Goal: Transaction & Acquisition: Obtain resource

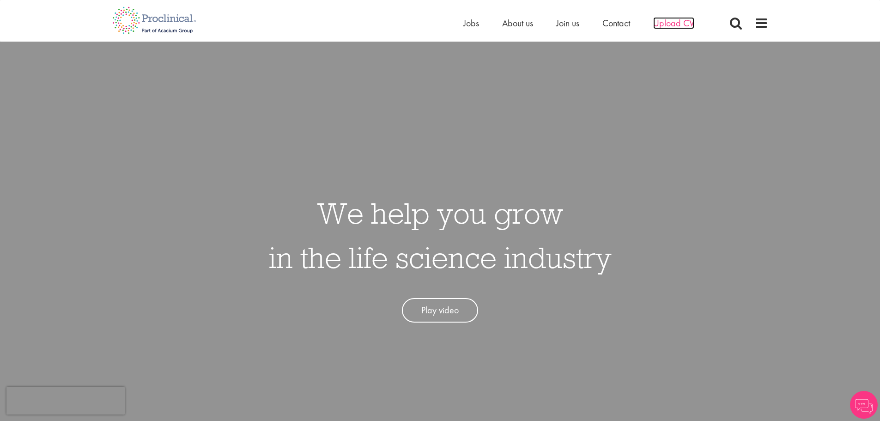
click at [670, 24] on span "Upload CV" at bounding box center [673, 23] width 41 height 12
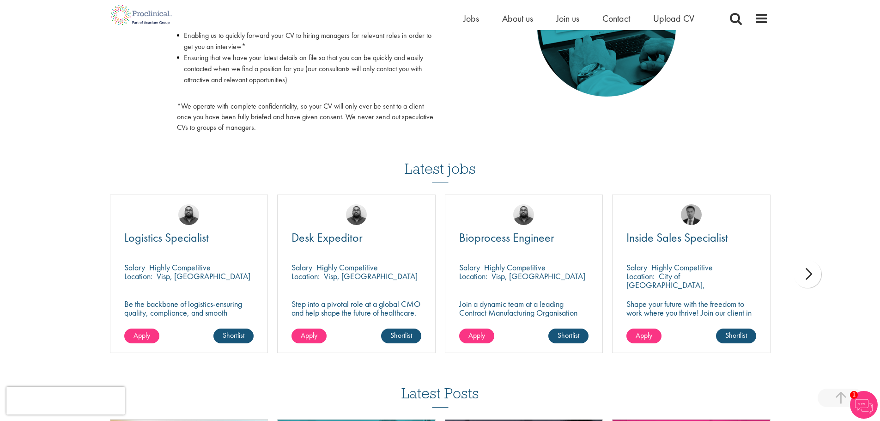
scroll to position [509, 0]
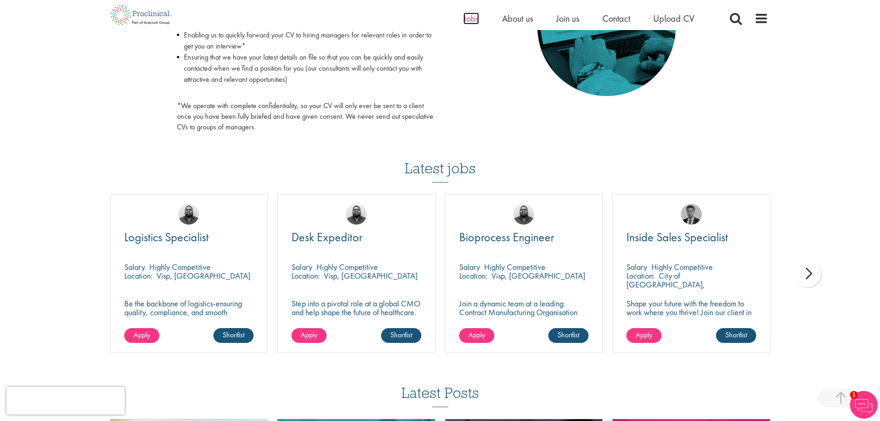
click at [470, 19] on span "Jobs" at bounding box center [471, 18] width 16 height 12
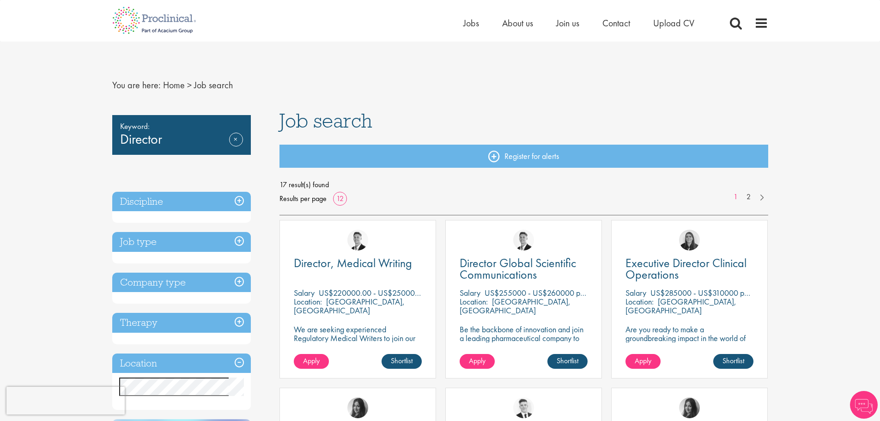
click at [242, 199] on h3 "Discipline" at bounding box center [181, 202] width 139 height 20
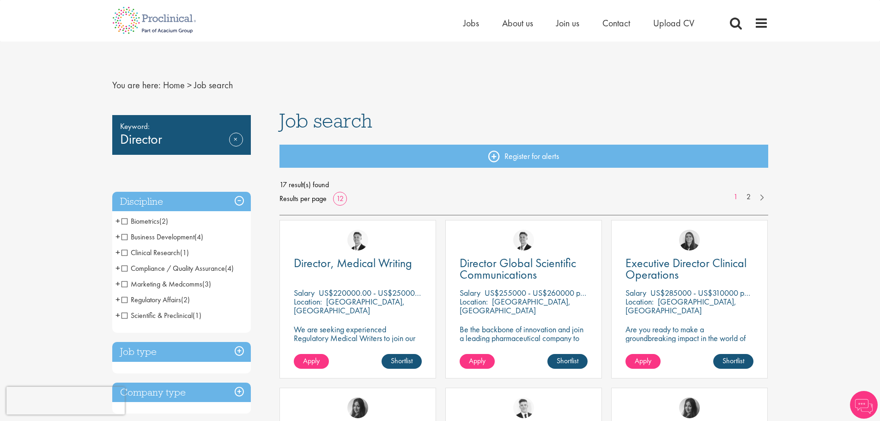
click at [118, 282] on span "+" at bounding box center [117, 284] width 5 height 14
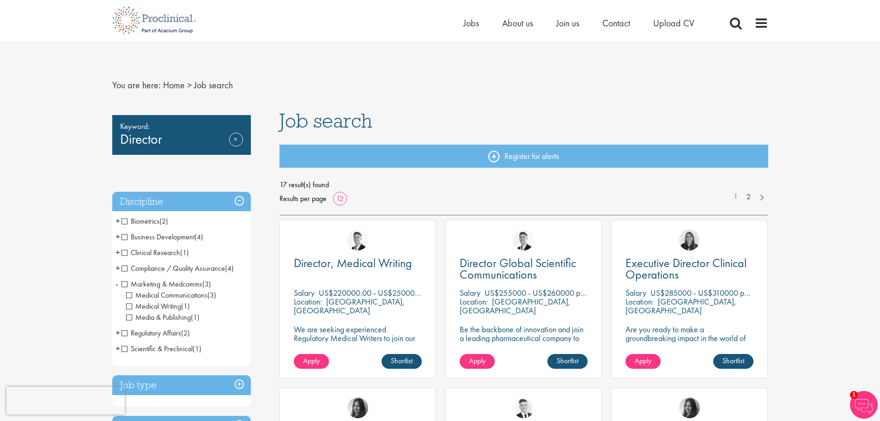
click at [120, 283] on li "Marketing & Medcomms (3) - + Medical Communications (3) Medical Writing (1) Med…" at bounding box center [181, 300] width 139 height 49
click at [117, 281] on span "-" at bounding box center [116, 284] width 3 height 14
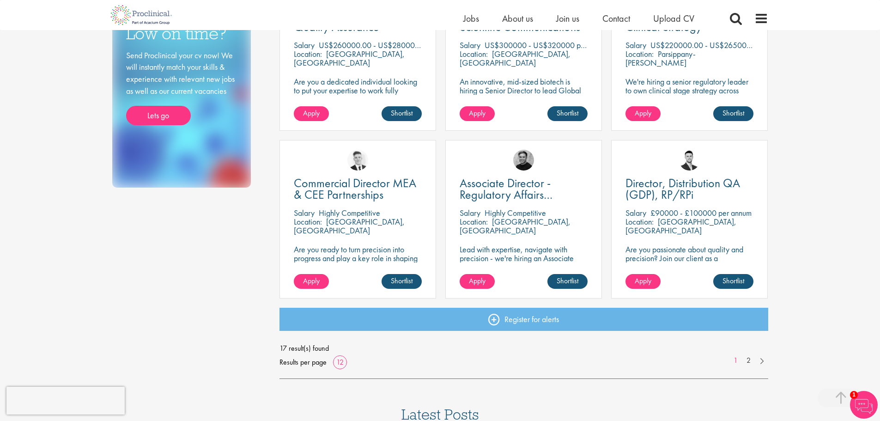
scroll to position [573, 0]
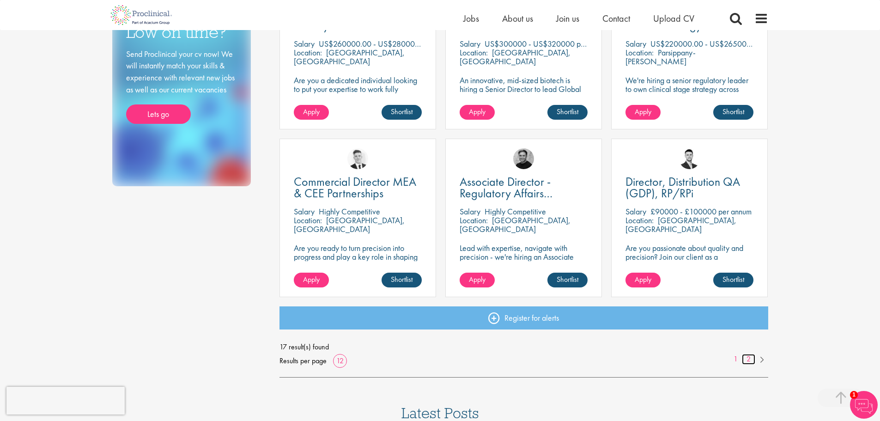
click at [747, 359] on link "2" at bounding box center [748, 359] width 13 height 11
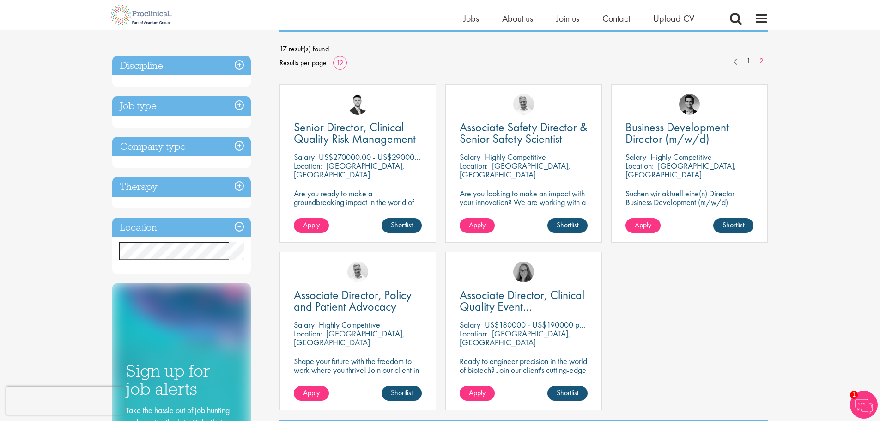
scroll to position [17, 0]
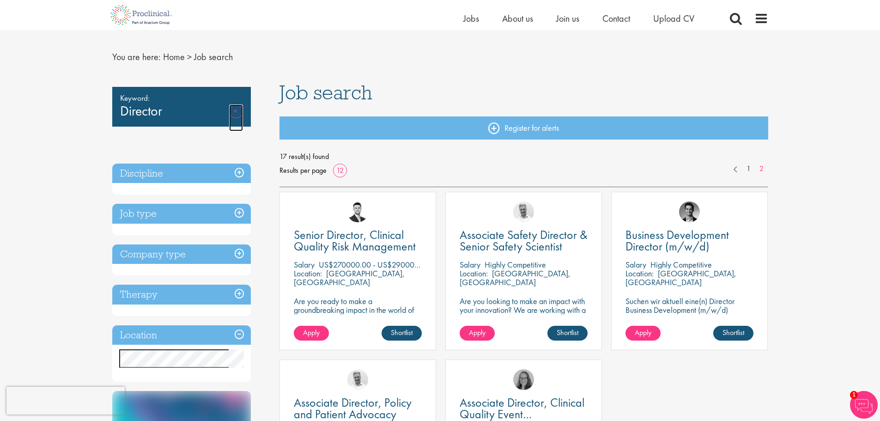
click at [235, 111] on link "Remove" at bounding box center [236, 117] width 14 height 27
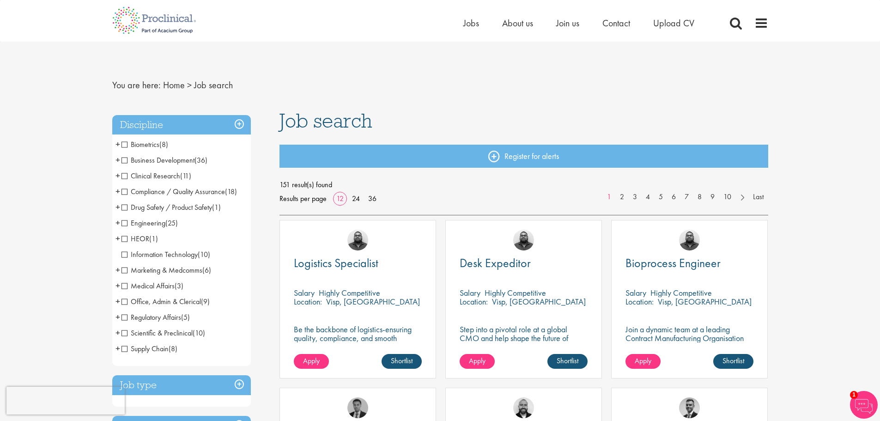
click at [119, 270] on span "+" at bounding box center [117, 270] width 5 height 14
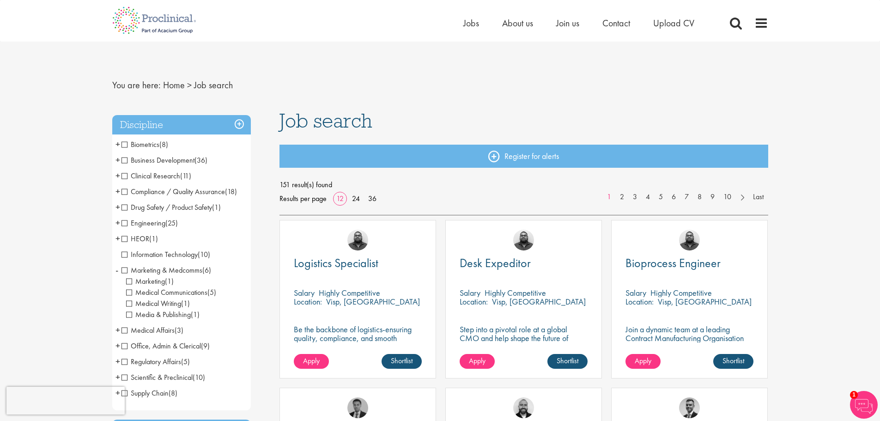
click at [119, 270] on li "Marketing & Medcomms (6) - + Marketing (1) Medical Communications (5) Medical W…" at bounding box center [181, 292] width 139 height 60
click at [117, 268] on span "-" at bounding box center [116, 270] width 3 height 14
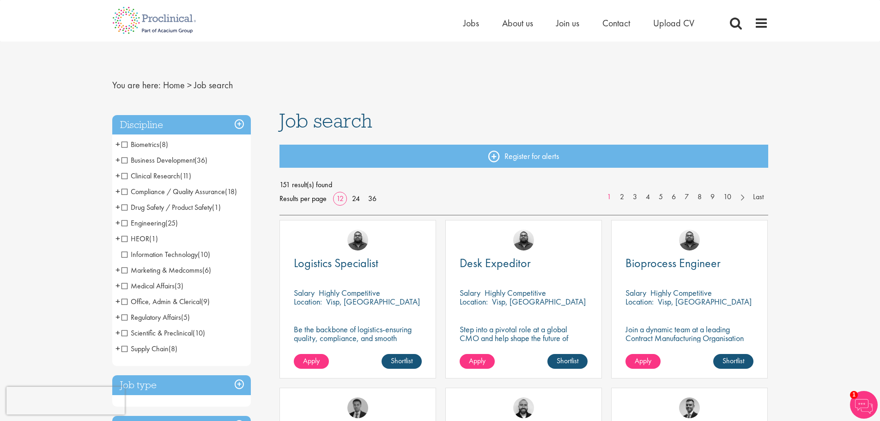
click at [117, 301] on span "+" at bounding box center [117, 301] width 5 height 14
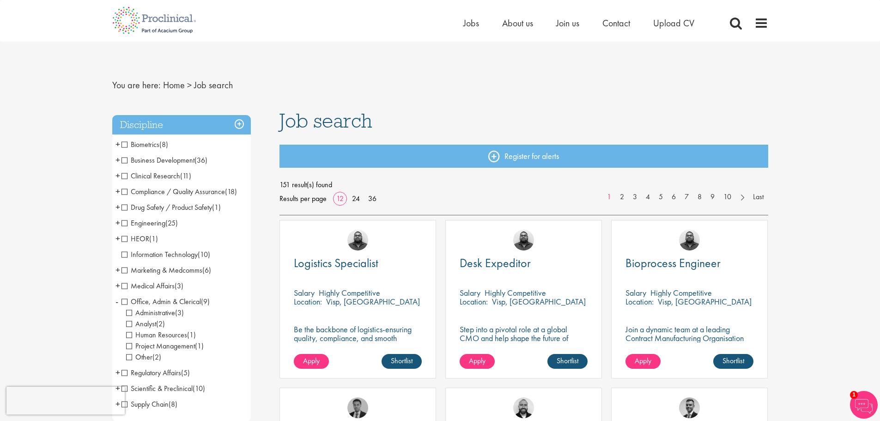
click at [117, 301] on span "-" at bounding box center [116, 301] width 3 height 14
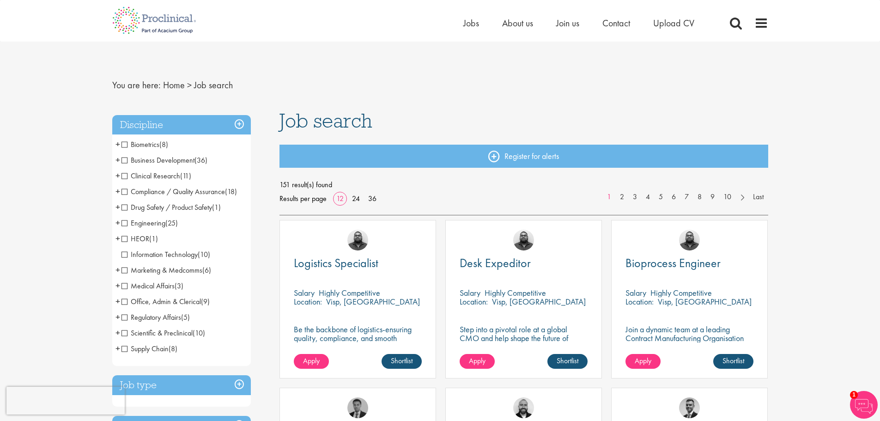
click at [119, 159] on span "+" at bounding box center [117, 160] width 5 height 14
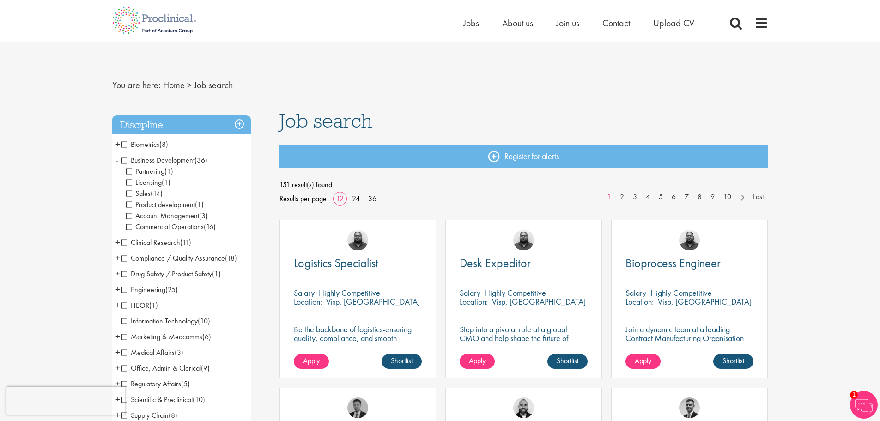
click at [119, 160] on li "Business Development (36) - + Partnering (1) Licensing (1) Sales (14) Product d…" at bounding box center [181, 193] width 139 height 82
click at [130, 205] on span "Product development" at bounding box center [160, 204] width 69 height 10
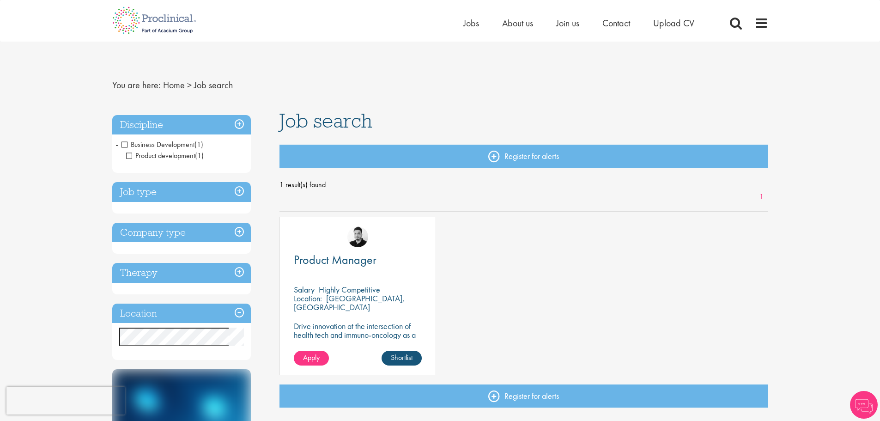
click at [127, 154] on span "Product development" at bounding box center [160, 156] width 69 height 10
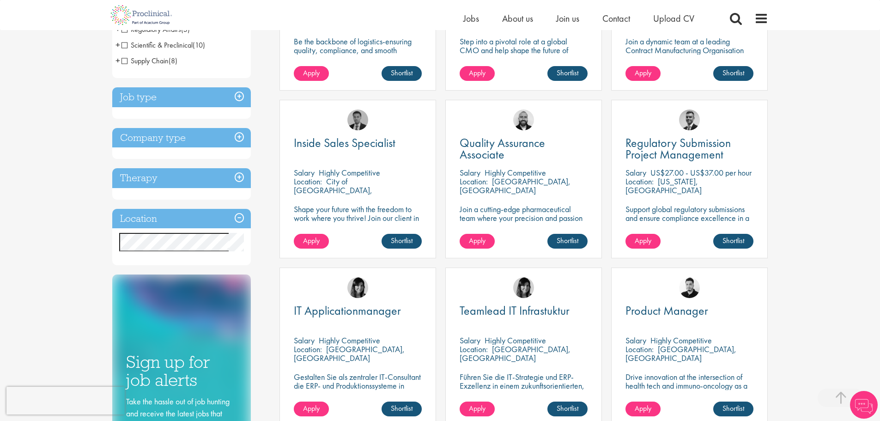
scroll to position [277, 0]
click at [238, 176] on h3 "Therapy" at bounding box center [181, 178] width 139 height 20
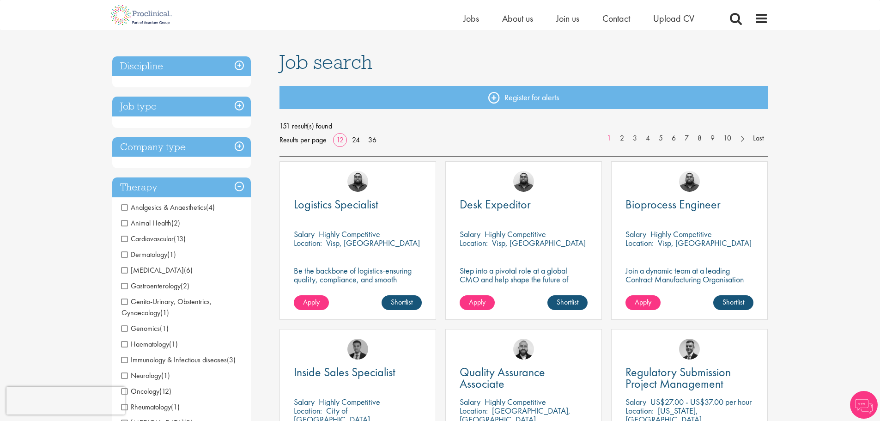
scroll to position [47, 0]
click at [240, 146] on h3 "Company type" at bounding box center [181, 148] width 139 height 20
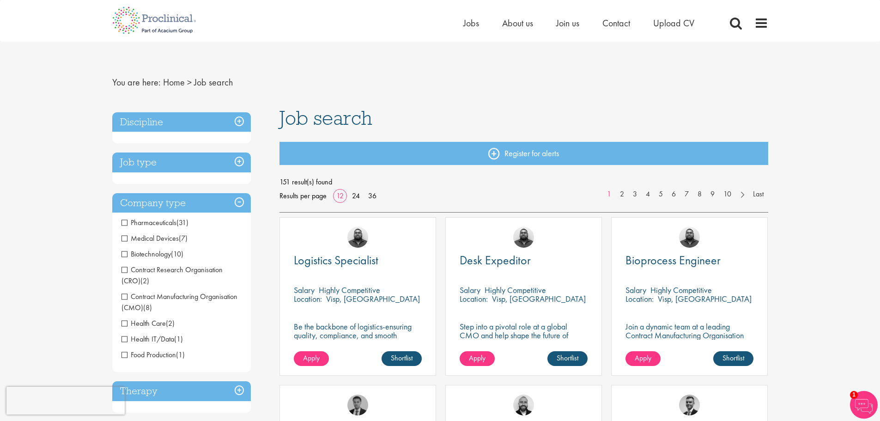
scroll to position [0, 0]
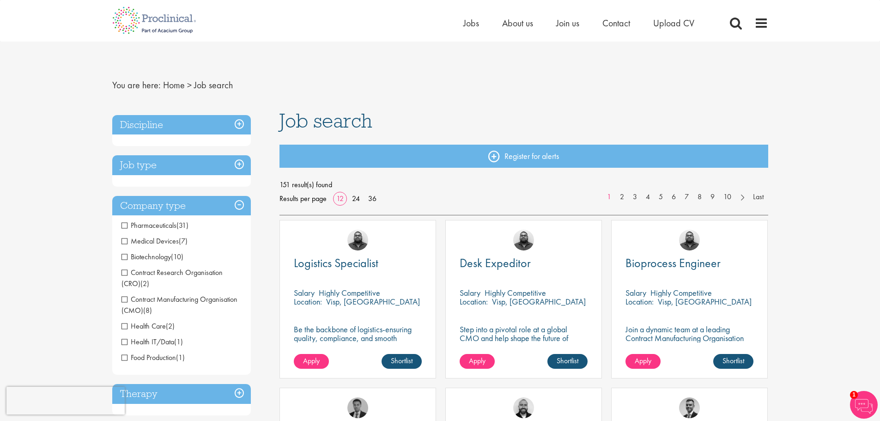
click at [241, 161] on h3 "Job type" at bounding box center [181, 165] width 139 height 20
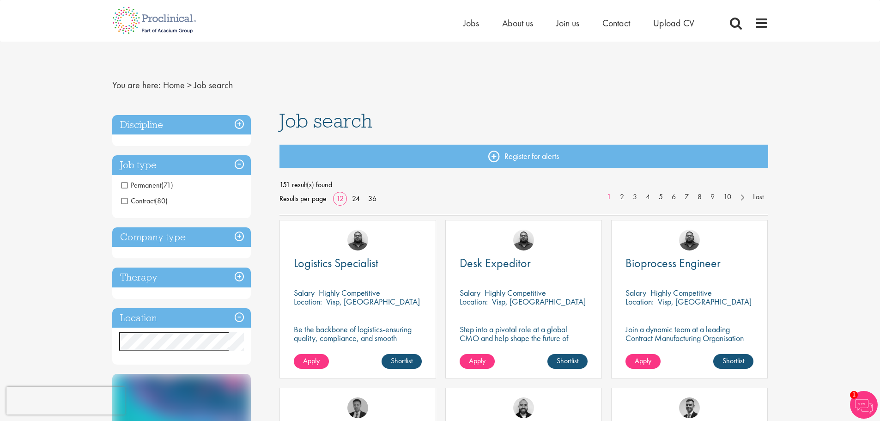
click at [124, 184] on span "Permanent" at bounding box center [141, 185] width 40 height 10
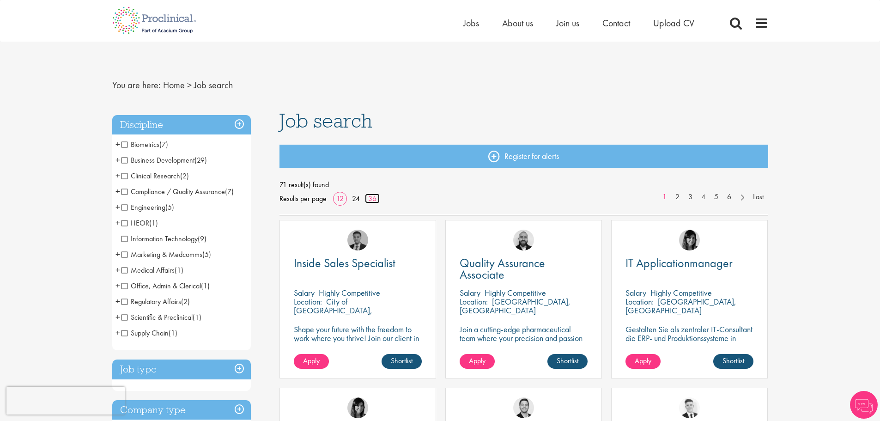
click at [370, 197] on link "36" at bounding box center [372, 198] width 15 height 10
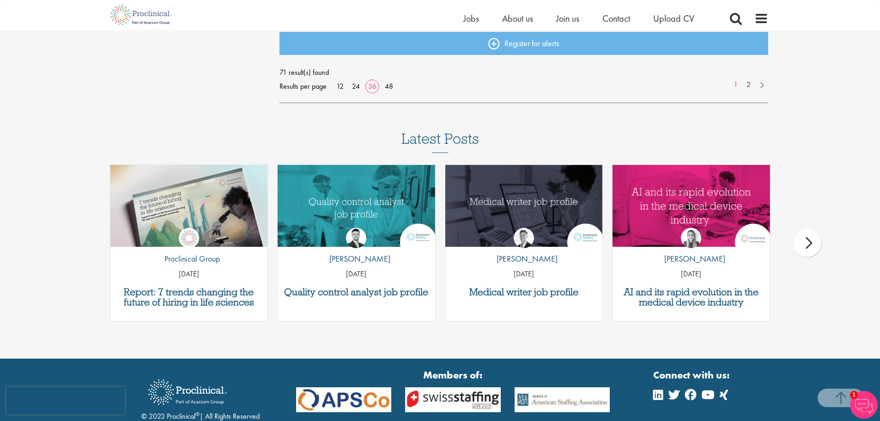
scroll to position [2208, 0]
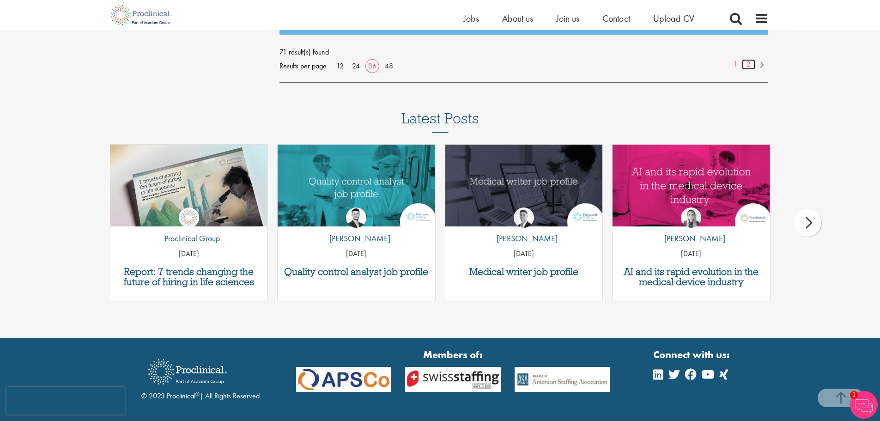
click at [748, 65] on link "2" at bounding box center [748, 64] width 13 height 11
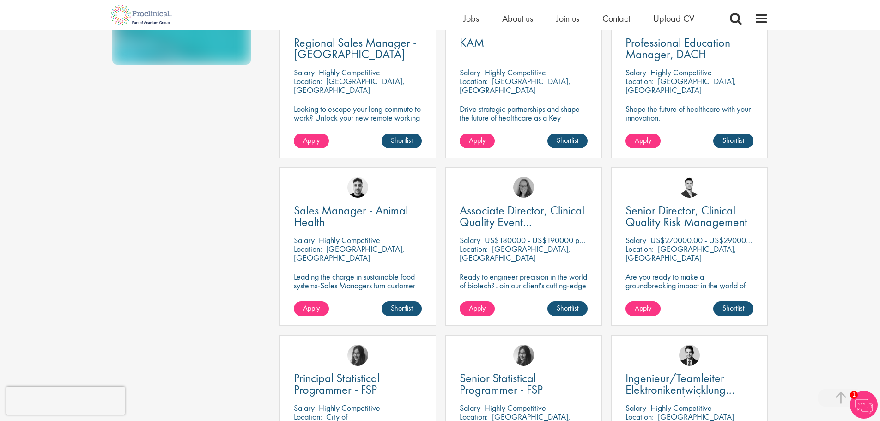
scroll to position [721, 0]
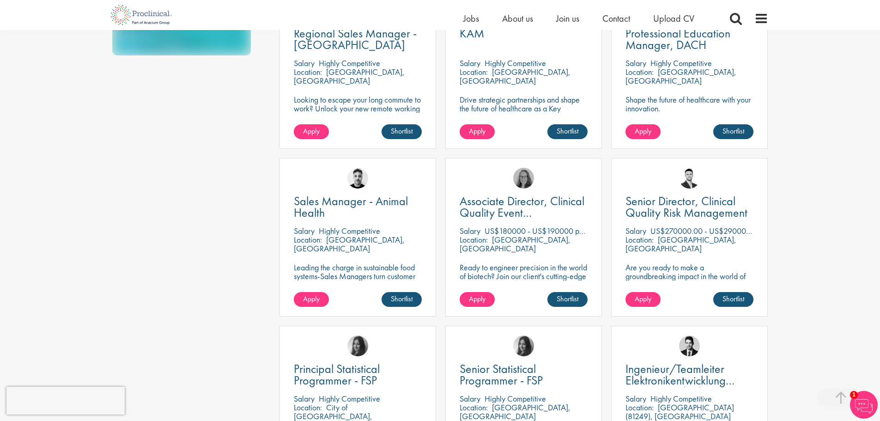
drag, startPoint x: 879, startPoint y: 171, endPoint x: 877, endPoint y: 177, distance: 6.6
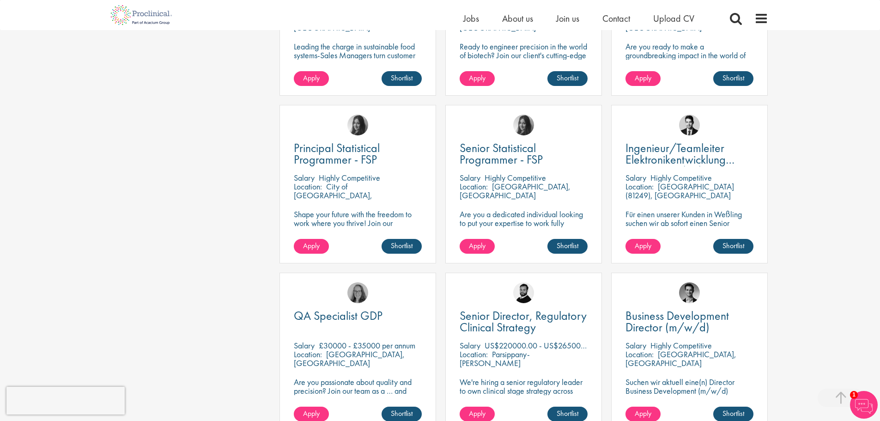
scroll to position [947, 0]
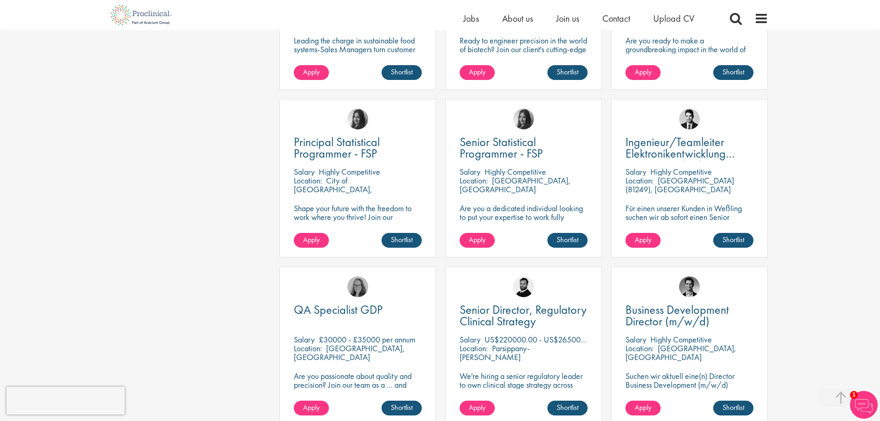
click at [840, 186] on div "You are here: Home > Job search Discipline Biometrics (7) - + Statistics (5) Pr…" at bounding box center [440, 326] width 880 height 2546
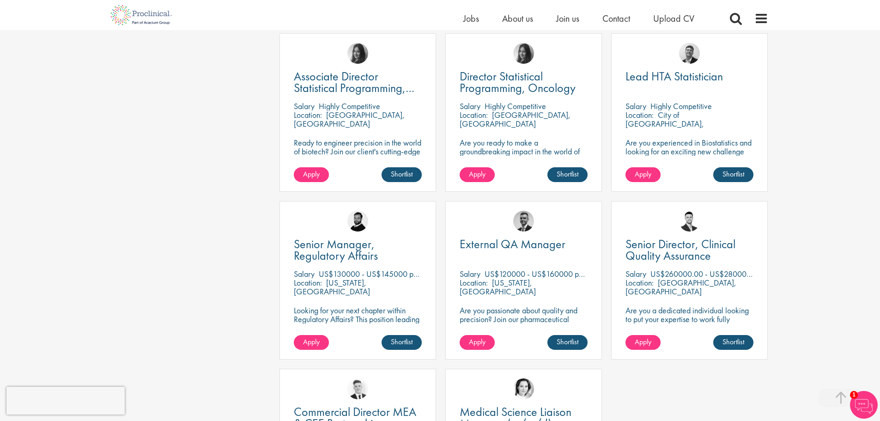
scroll to position [2051, 0]
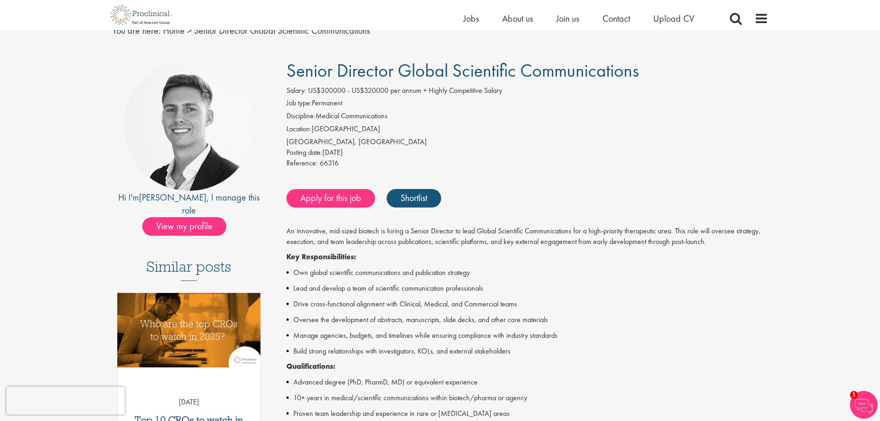
scroll to position [43, 0]
click at [425, 201] on link "Shortlist" at bounding box center [413, 197] width 54 height 18
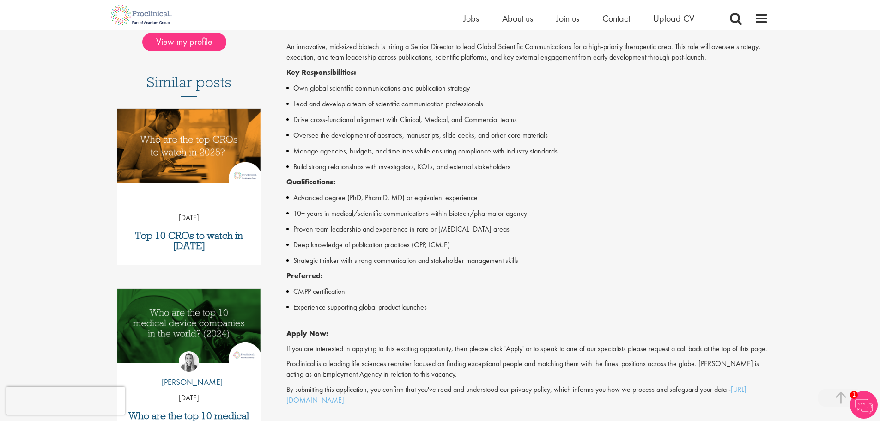
scroll to position [228, 0]
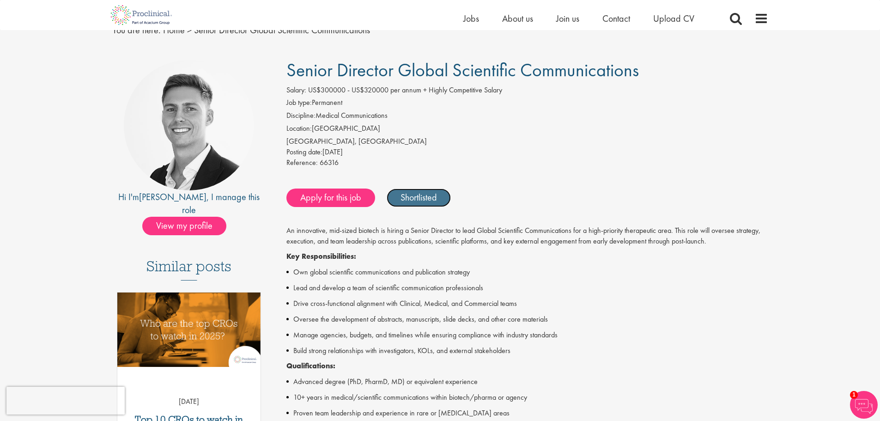
click at [427, 199] on link "Shortlisted" at bounding box center [418, 197] width 64 height 18
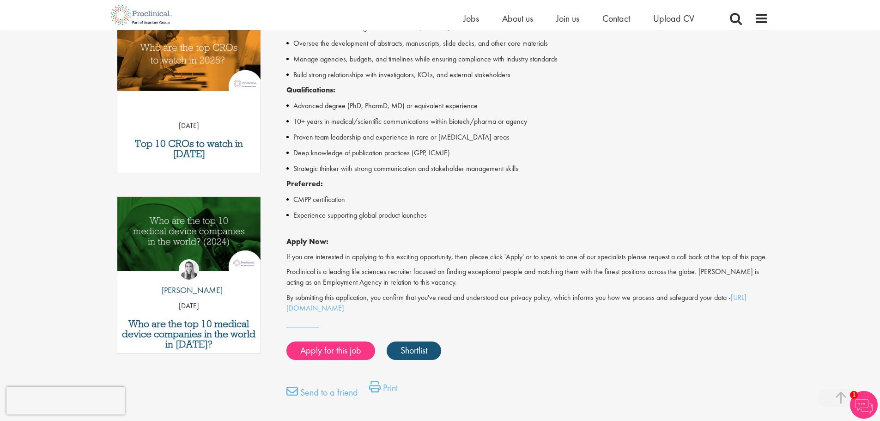
scroll to position [320, 0]
